Goal: Find contact information: Find contact information

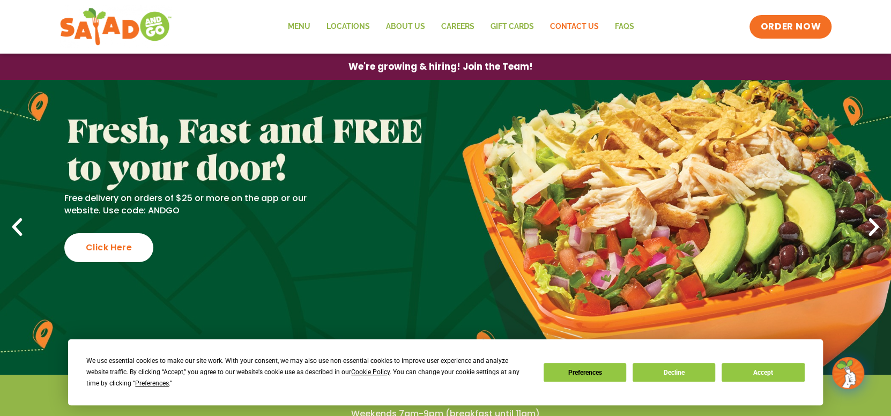
click at [581, 24] on link "Contact Us" at bounding box center [574, 26] width 65 height 25
click at [674, 372] on button "Decline" at bounding box center [674, 372] width 83 height 19
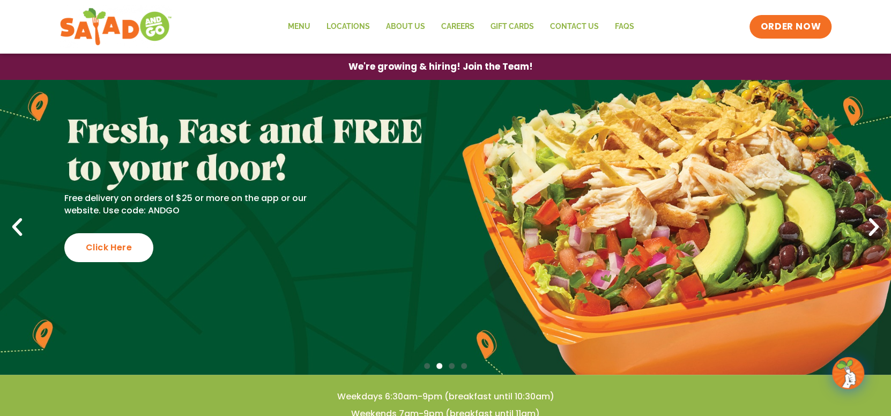
click at [718, 391] on h4 "Weekdays 6:30am-9pm (breakfast until 10:30am)" at bounding box center [445, 397] width 848 height 12
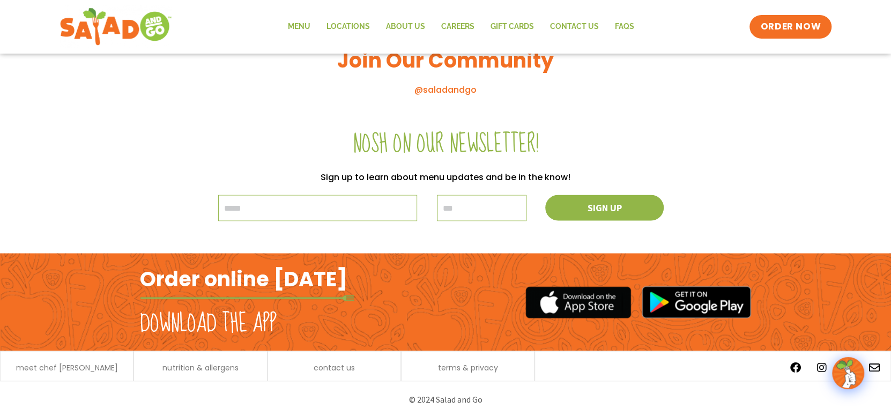
scroll to position [1222, 0]
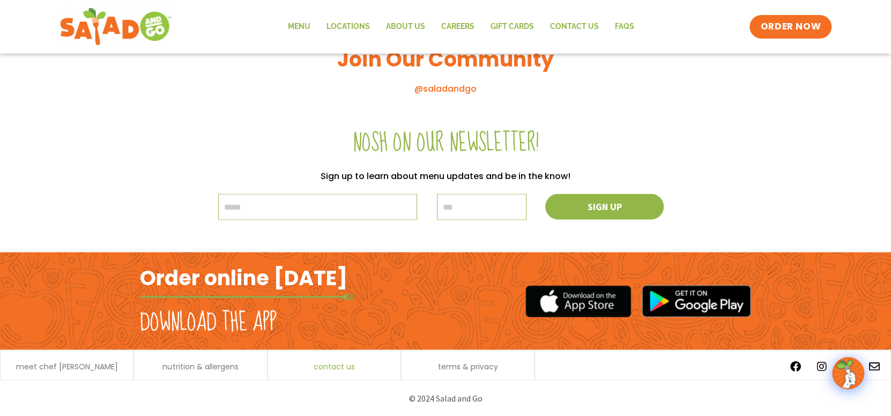
click at [338, 365] on span "contact us" at bounding box center [334, 366] width 41 height 8
